Goal: Information Seeking & Learning: Check status

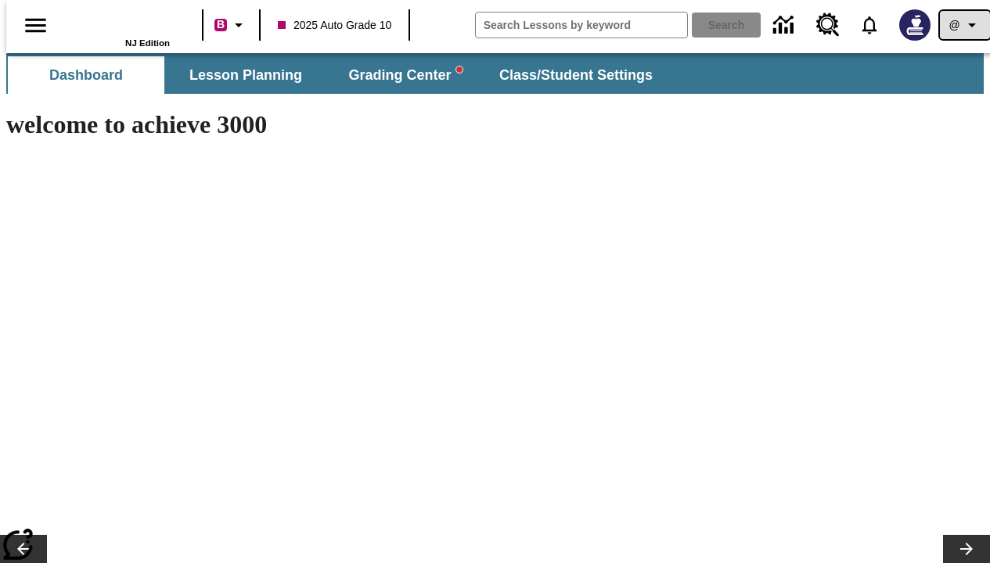
click at [962, 25] on icon "Profile/Settings" at bounding box center [971, 25] width 19 height 19
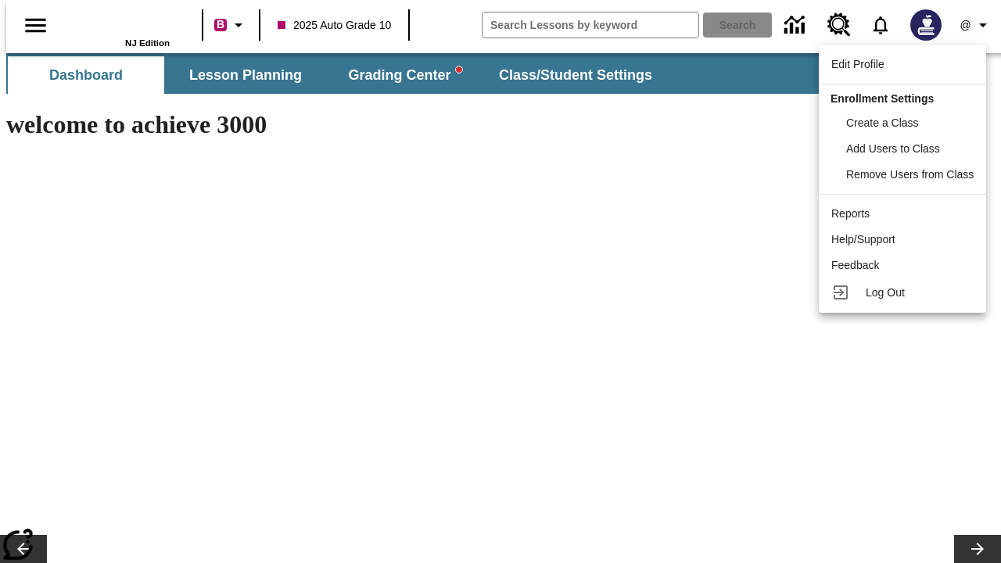
click at [904, 214] on div "Reports" at bounding box center [903, 214] width 142 height 16
type input "-1"
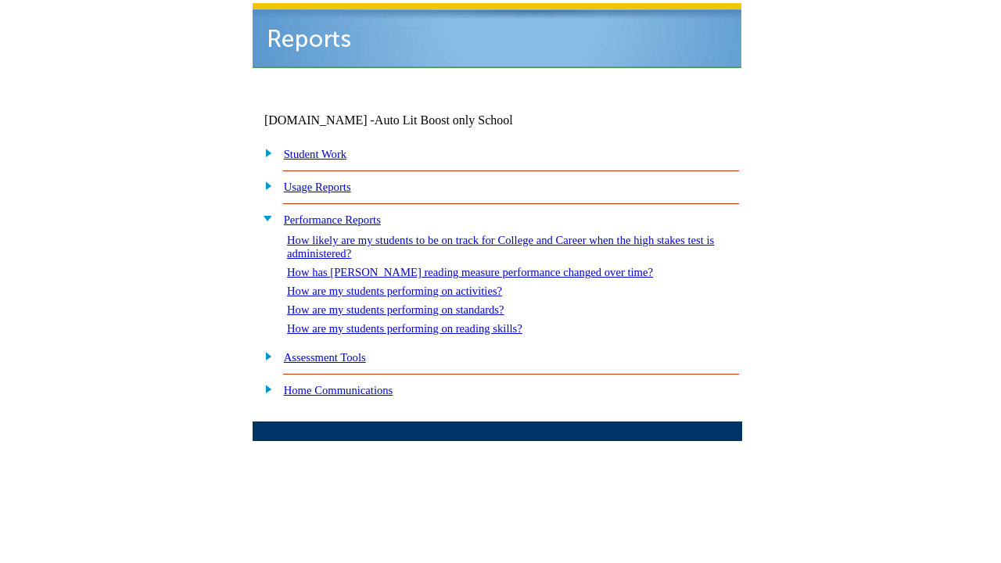
click at [397, 304] on link "How are my students performing on standards?" at bounding box center [395, 310] width 217 height 13
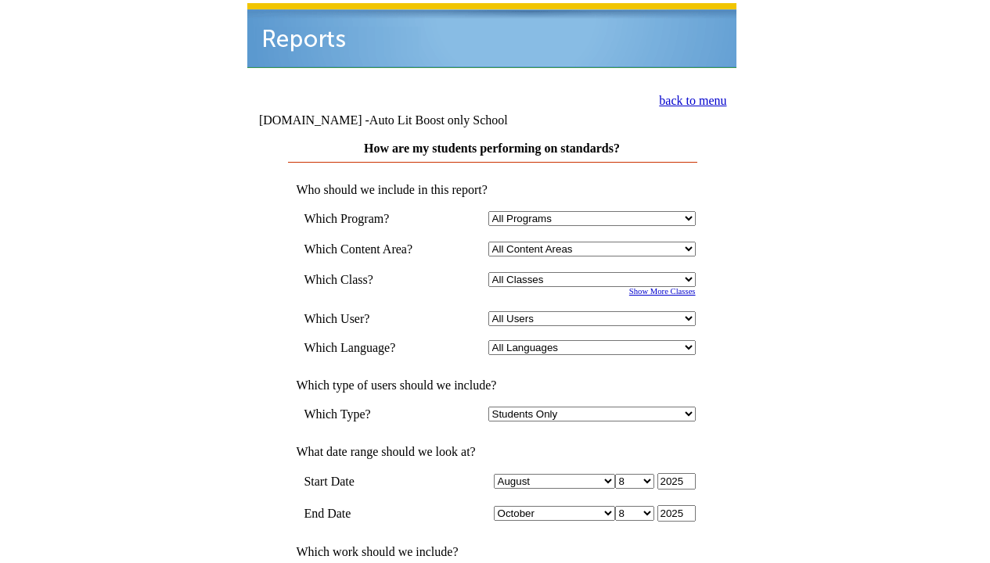
select select "4"
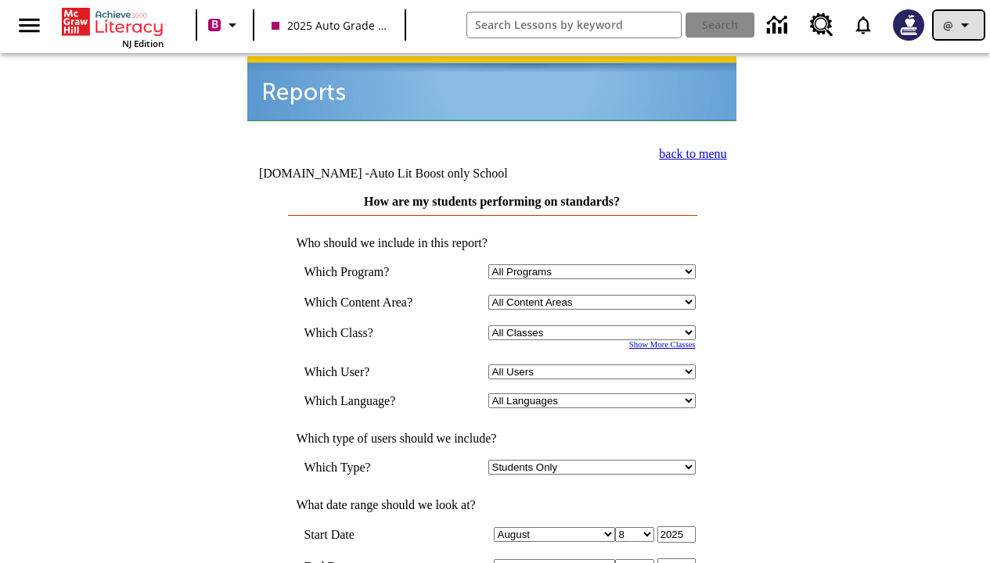
click at [958, 25] on icon "Profile/Settings" at bounding box center [964, 25] width 19 height 19
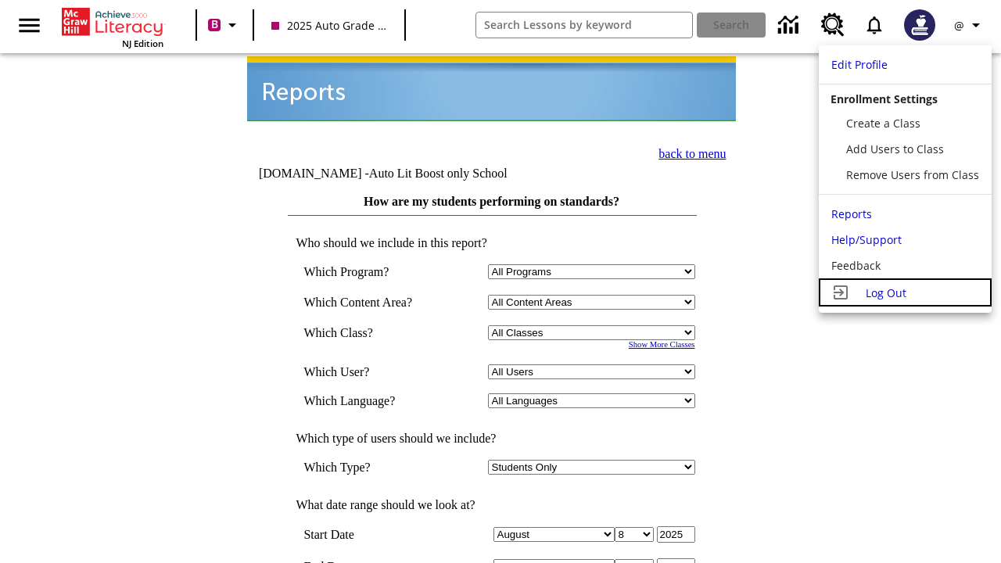
click at [904, 293] on span "Log Out" at bounding box center [886, 293] width 41 height 15
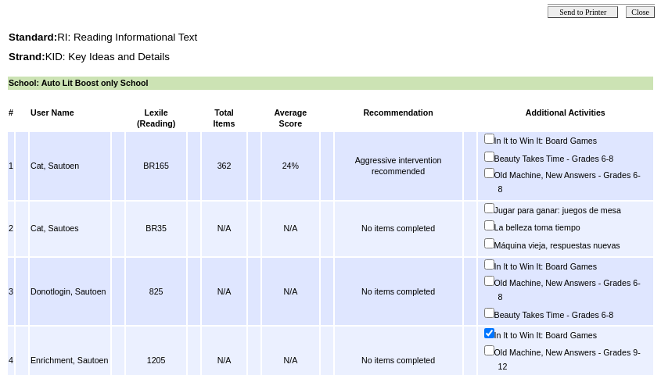
scroll to position [761, 0]
